Goal: Navigation & Orientation: Find specific page/section

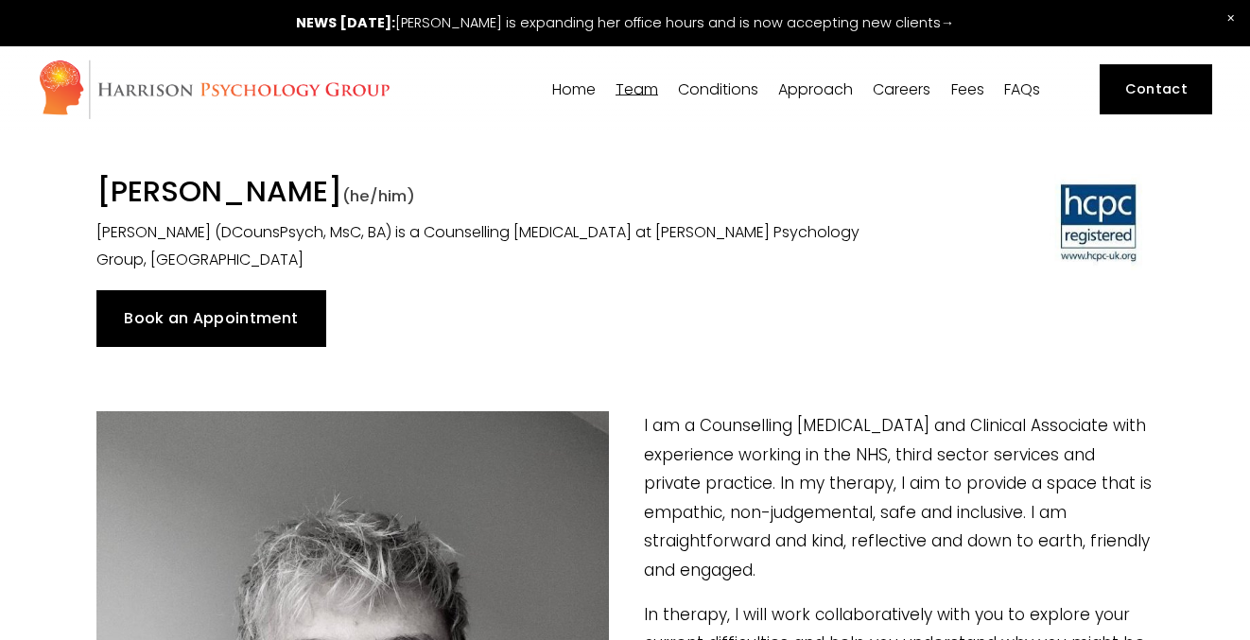
click at [0, 0] on span "[PERSON_NAME]" at bounding box center [0, 0] width 0 height 0
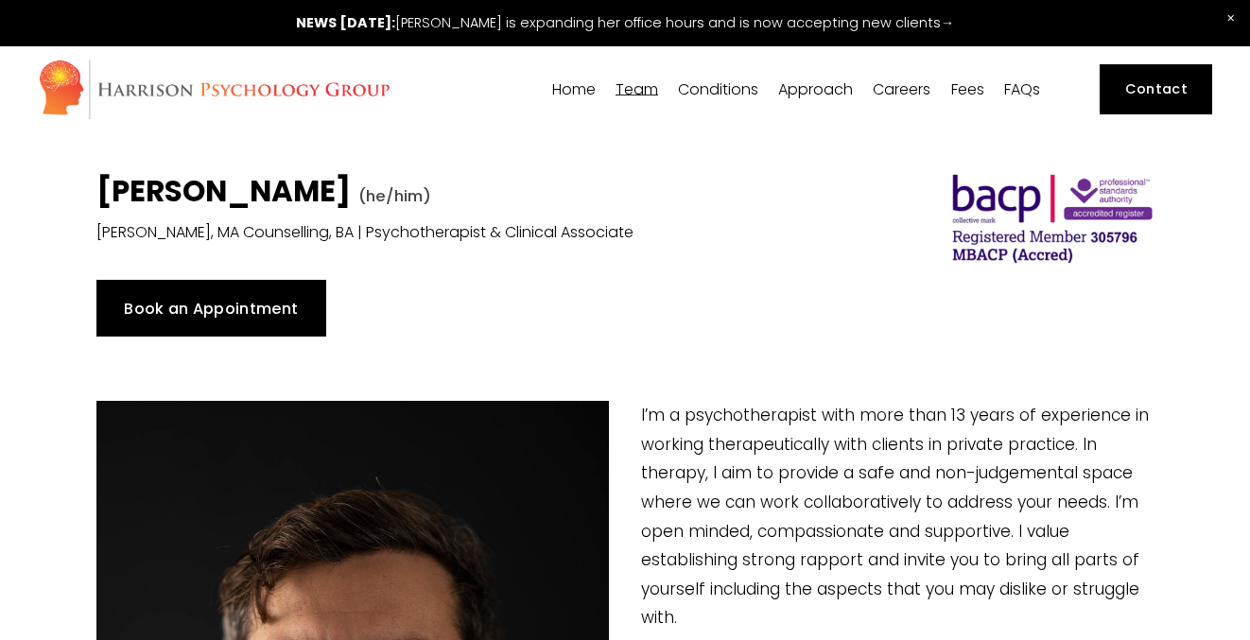
click at [0, 0] on span "[PERSON_NAME]" at bounding box center [0, 0] width 0 height 0
type input "3.18"
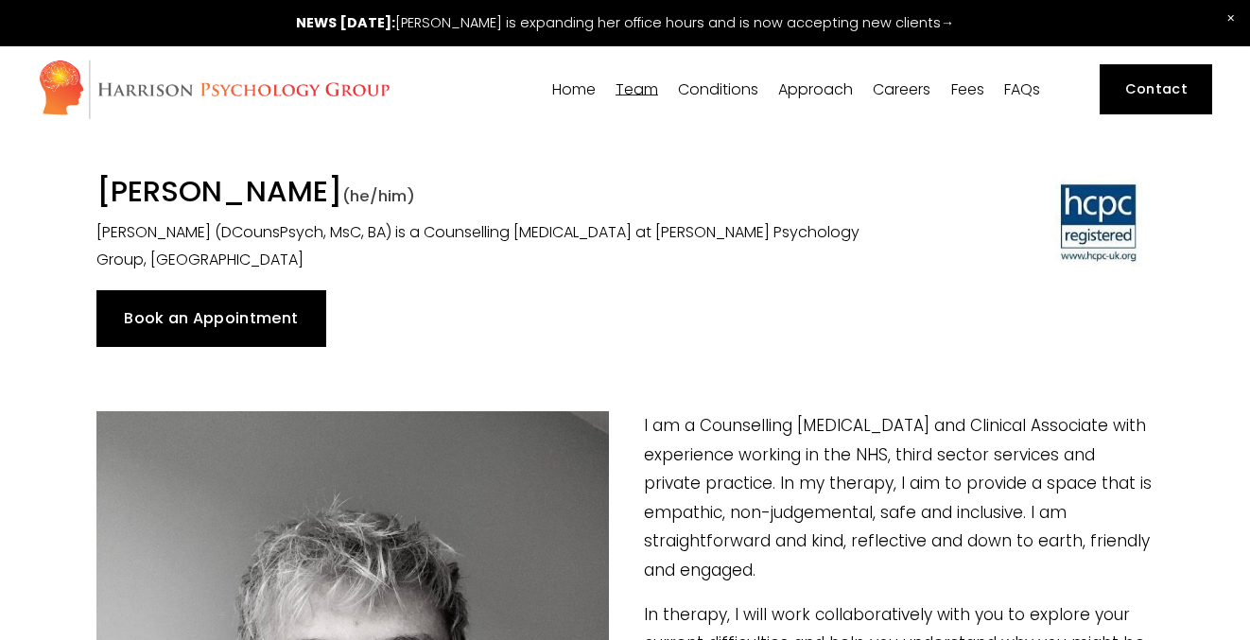
click at [0, 0] on span "Our Team" at bounding box center [0, 0] width 0 height 0
